Goal: Ask a question

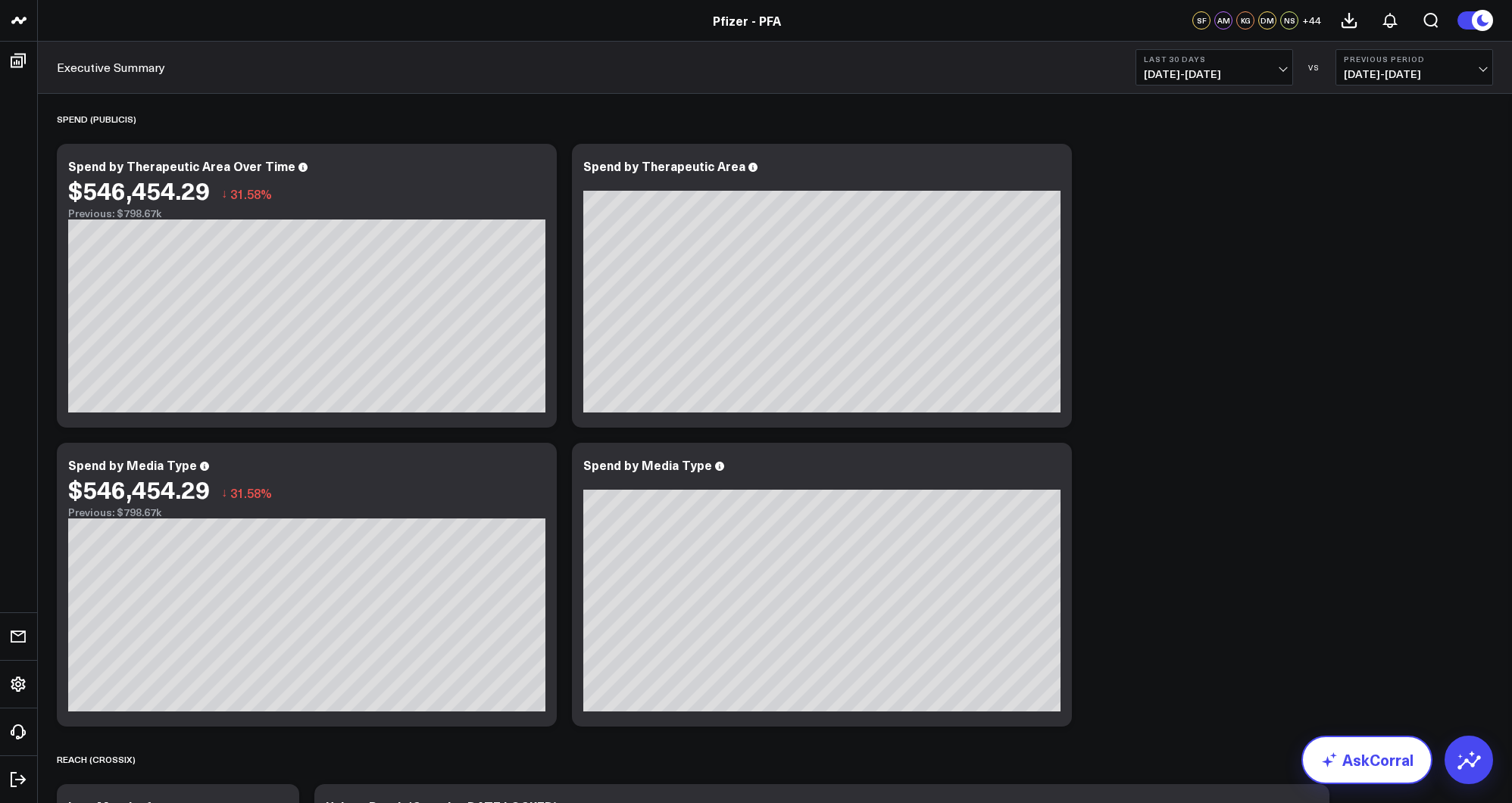
click at [1369, 756] on link "AskCorral" at bounding box center [1366, 760] width 131 height 49
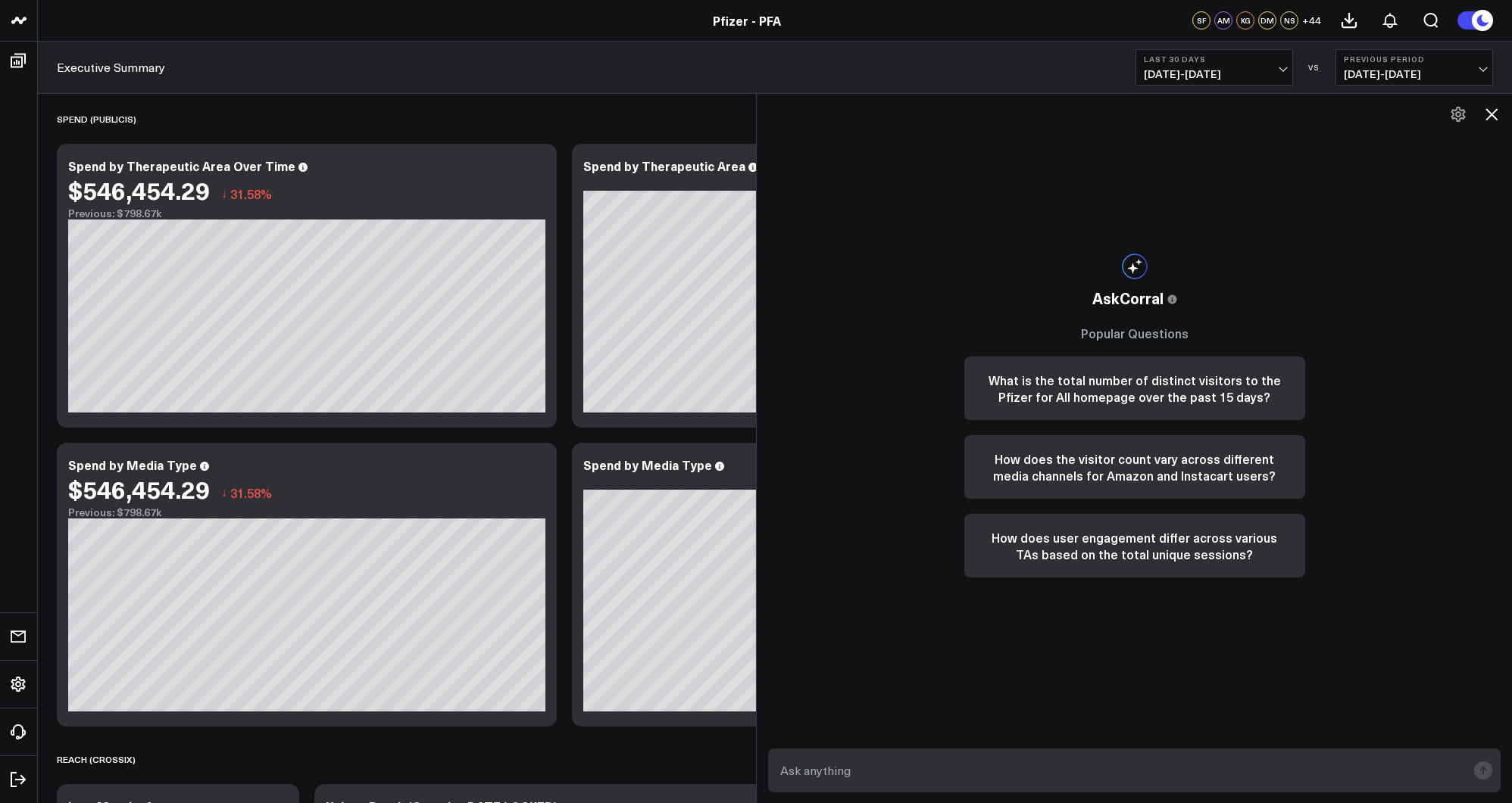
click at [1165, 764] on textarea at bounding box center [1121, 770] width 690 height 27
type textarea "how many people click the "find a specialist" CTA on the end of the doctor disc…"
